Goal: Task Accomplishment & Management: Complete application form

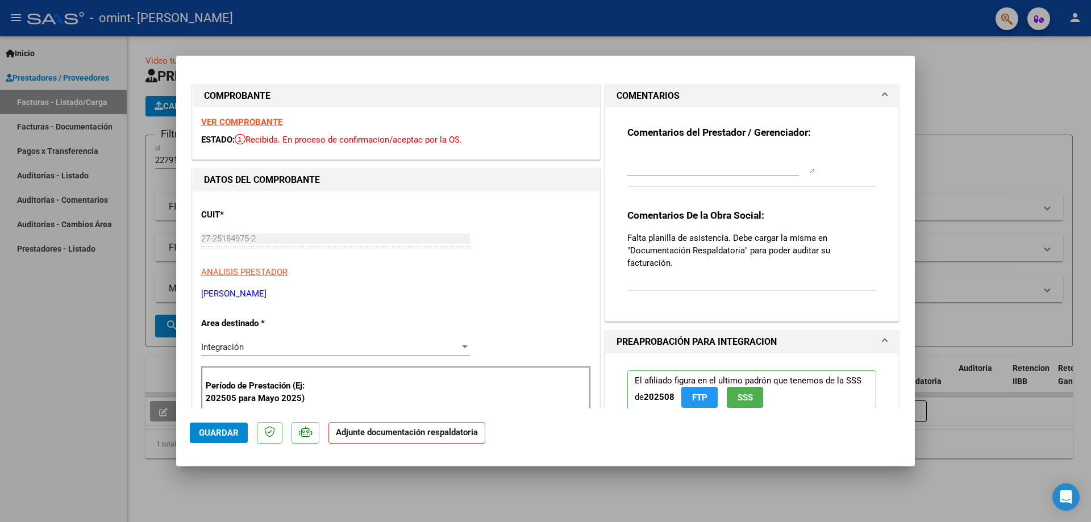
click at [959, 95] on div at bounding box center [545, 261] width 1091 height 522
type input "$ 0,00"
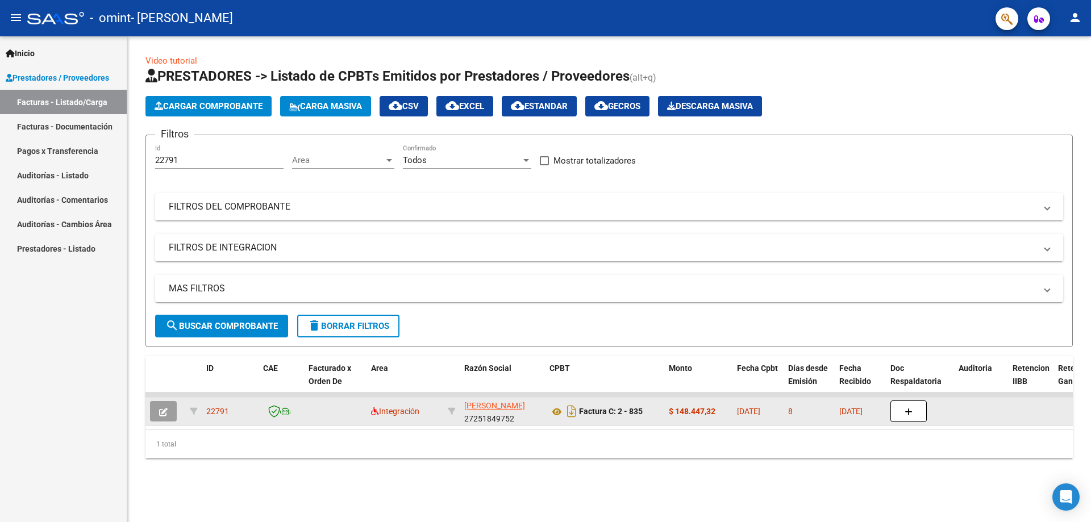
click at [673, 407] on strong "$ 148.447,32" at bounding box center [692, 411] width 47 height 9
click at [170, 412] on button "button" at bounding box center [163, 411] width 27 height 20
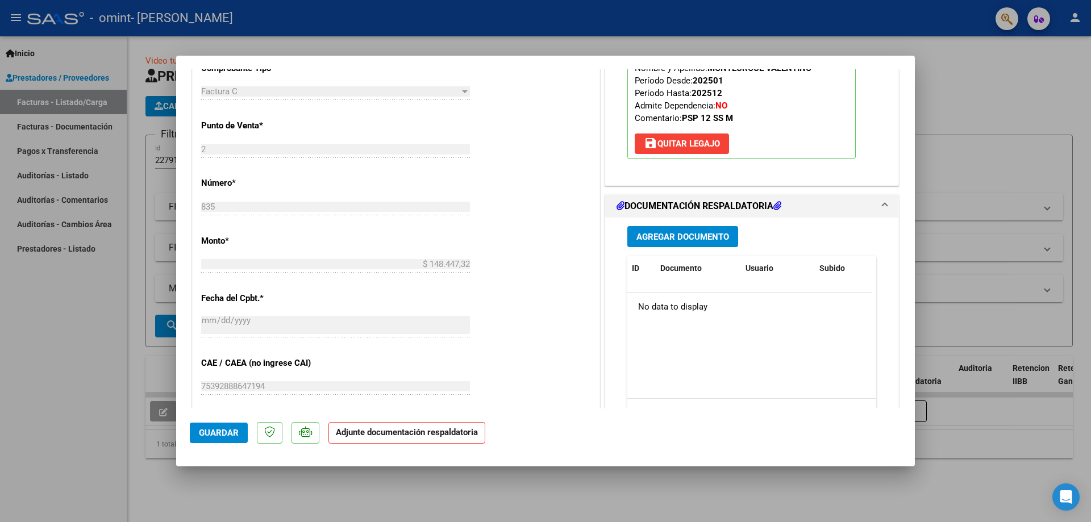
scroll to position [447, 0]
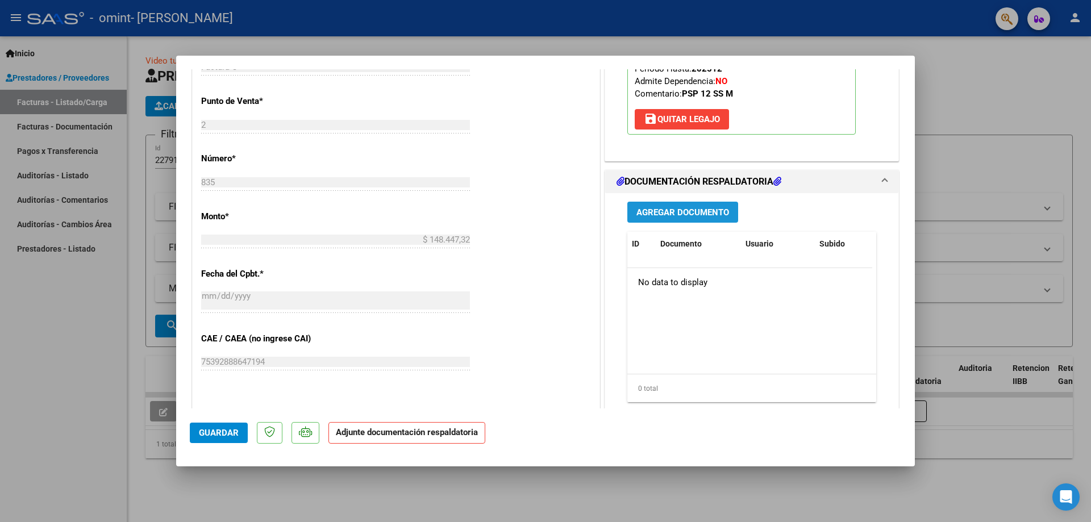
click at [698, 216] on span "Agregar Documento" at bounding box center [682, 212] width 93 height 10
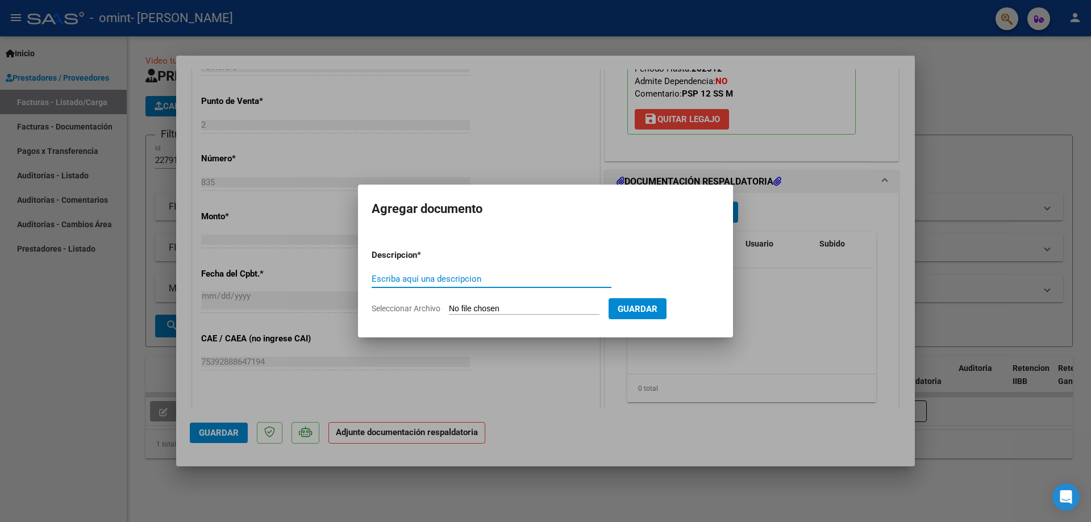
click at [464, 276] on input "Escriba aquí una descripcion" at bounding box center [492, 279] width 240 height 10
click at [492, 309] on input "Seleccionar Archivo" at bounding box center [524, 309] width 151 height 11
type input "C:\fakepath\montecroce [DATE].pdf"
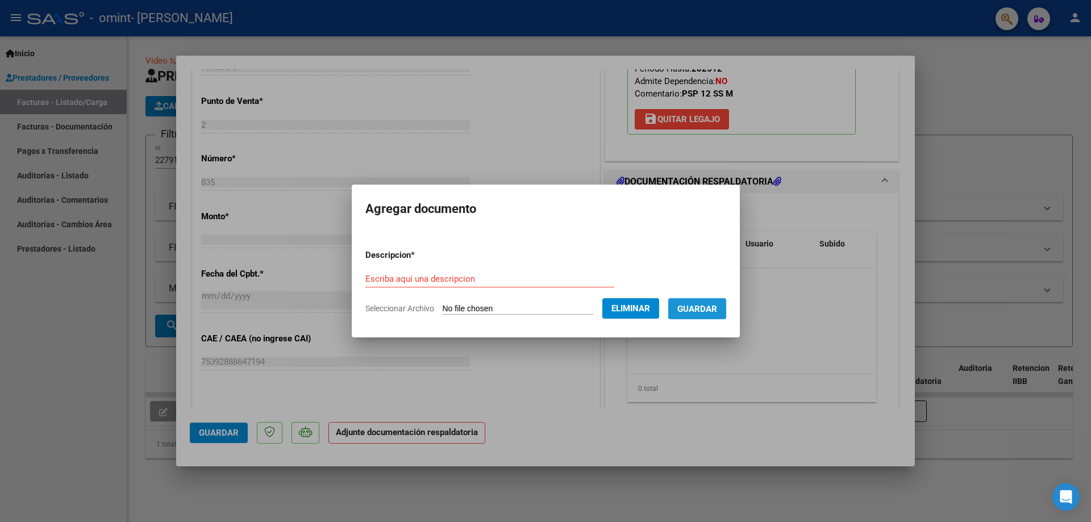
click at [699, 312] on span "Guardar" at bounding box center [697, 309] width 40 height 10
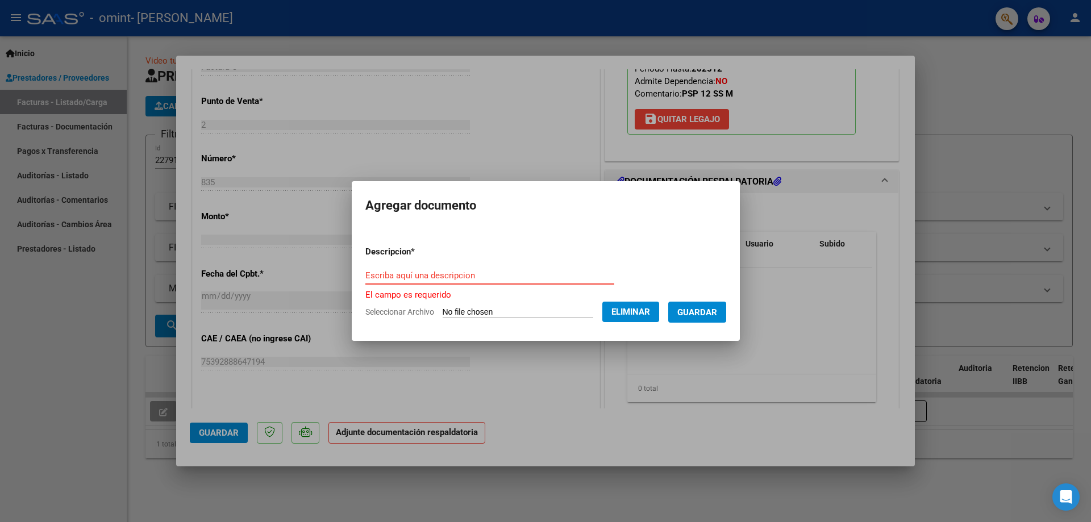
click at [500, 276] on input "Escriba aquí una descripcion" at bounding box center [489, 275] width 249 height 10
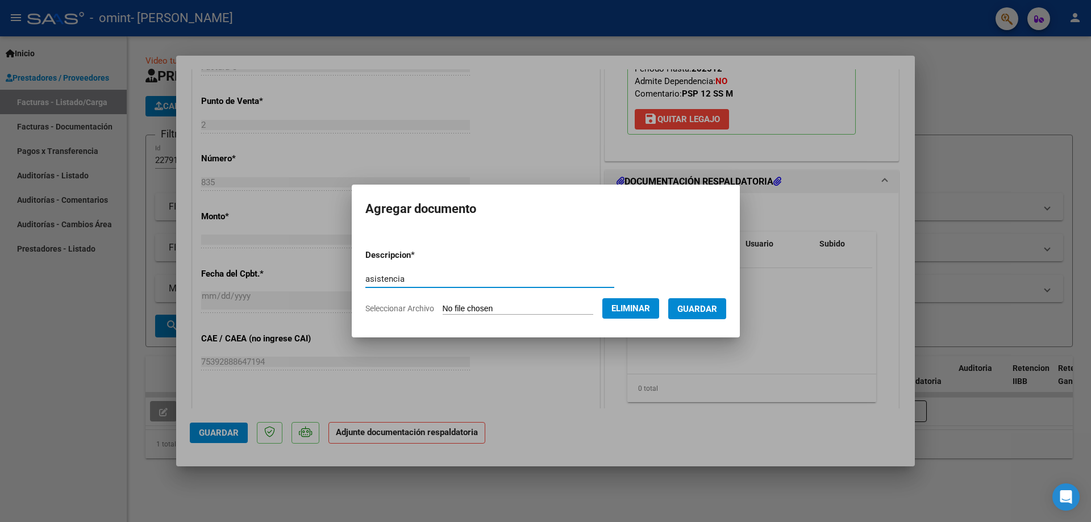
type input "asistencia"
click at [707, 312] on span "Guardar" at bounding box center [697, 309] width 40 height 10
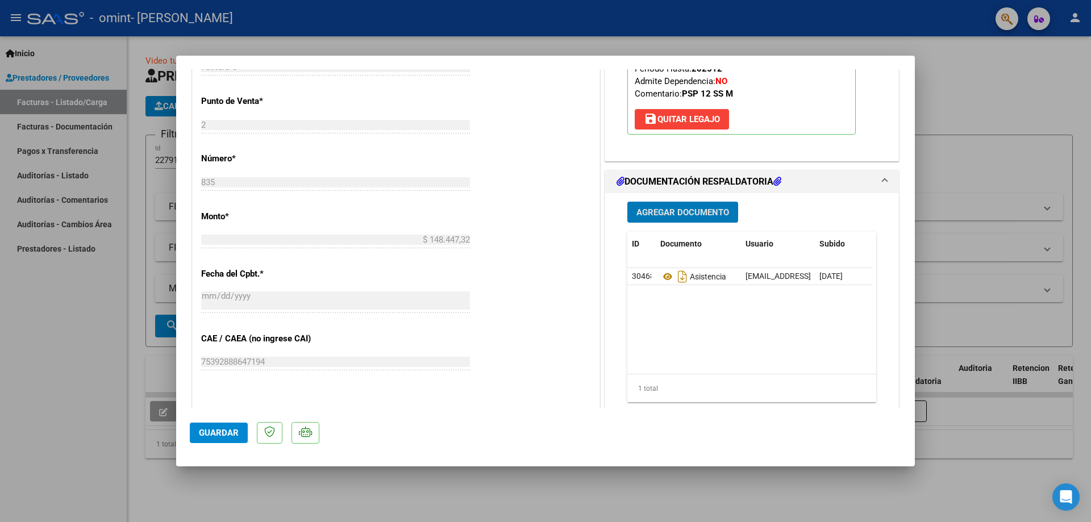
click at [223, 432] on span "Guardar" at bounding box center [219, 433] width 40 height 10
click at [218, 429] on span "Guardar" at bounding box center [219, 433] width 40 height 10
